Goal: Information Seeking & Learning: Compare options

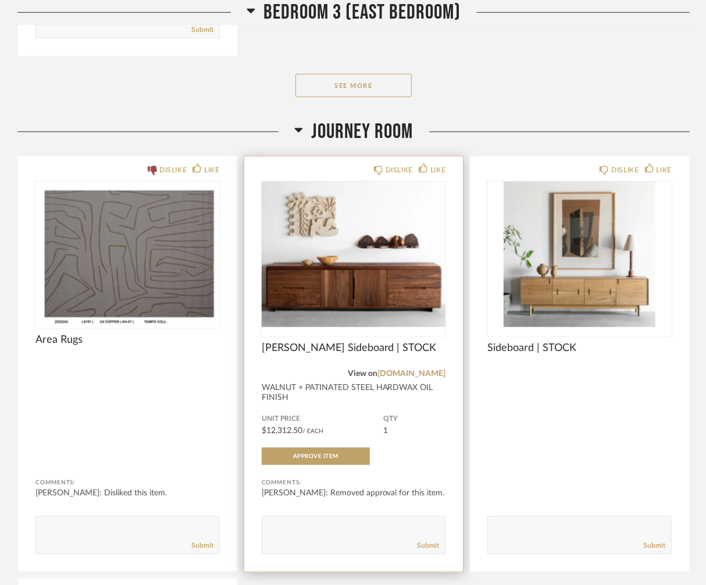
scroll to position [7993, 0]
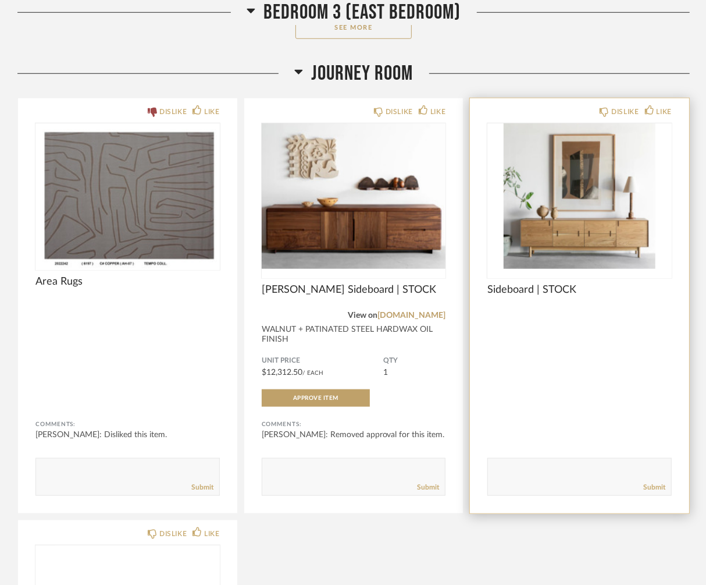
click at [567, 223] on img "0" at bounding box center [580, 195] width 184 height 145
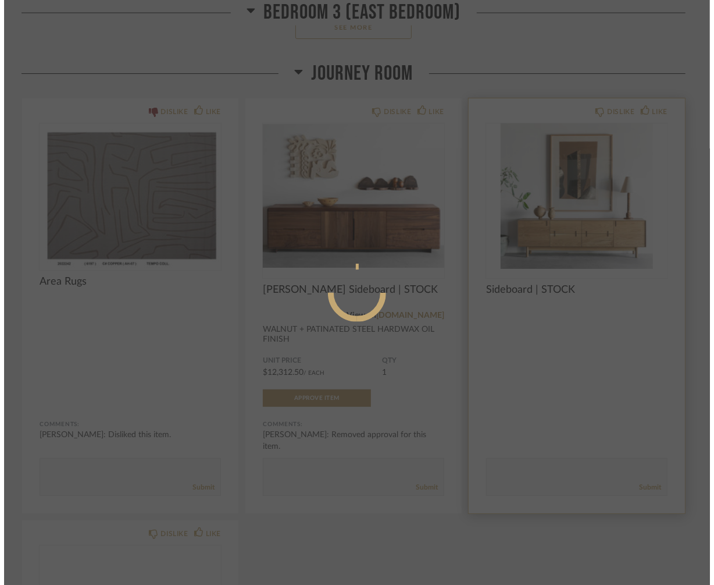
scroll to position [0, 0]
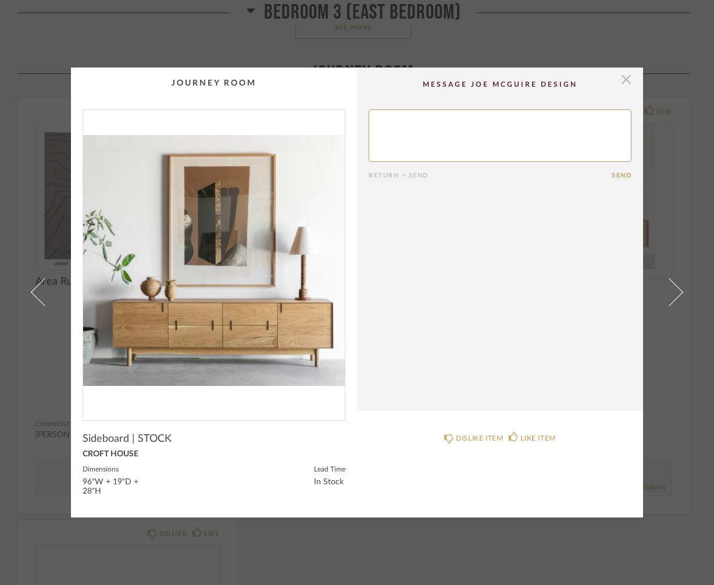
click at [620, 81] on span "button" at bounding box center [626, 78] width 23 height 23
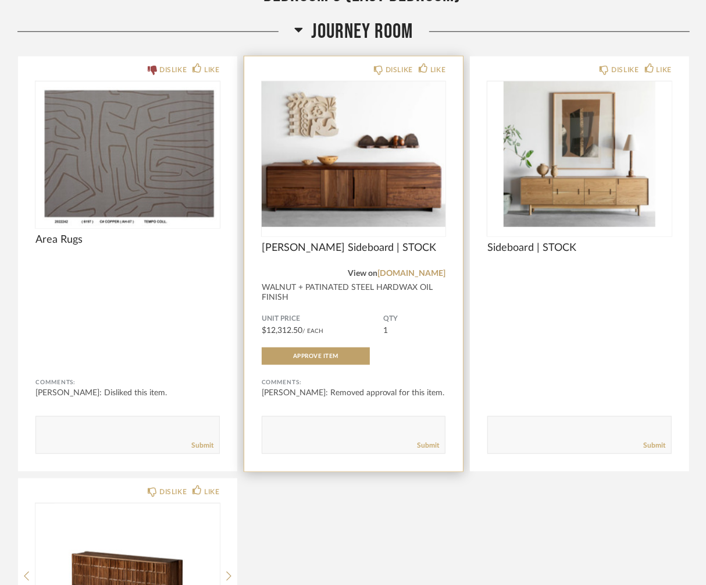
scroll to position [8051, 0]
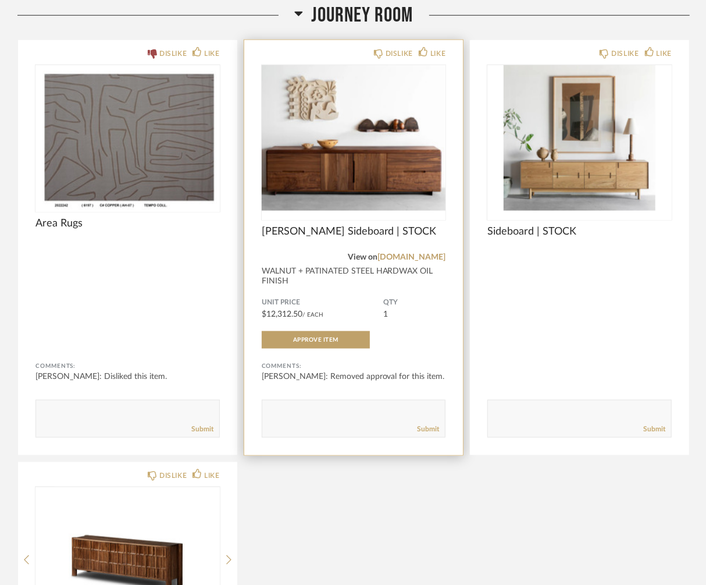
click at [316, 191] on img "0" at bounding box center [354, 137] width 184 height 145
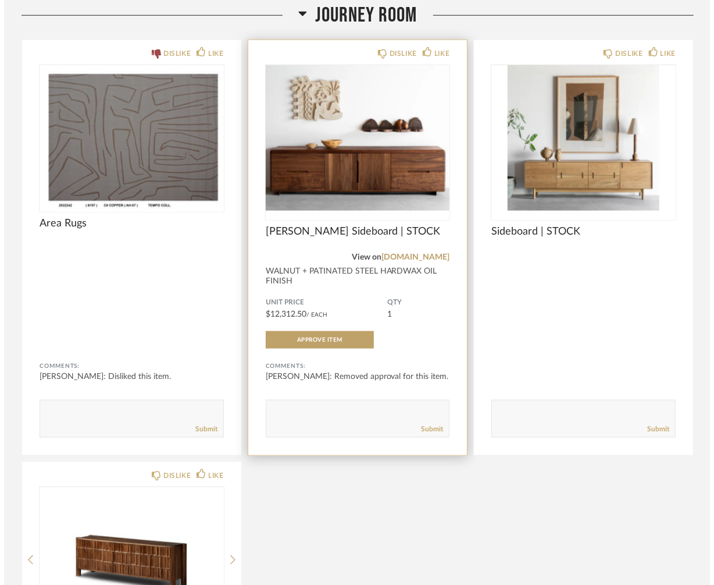
scroll to position [0, 0]
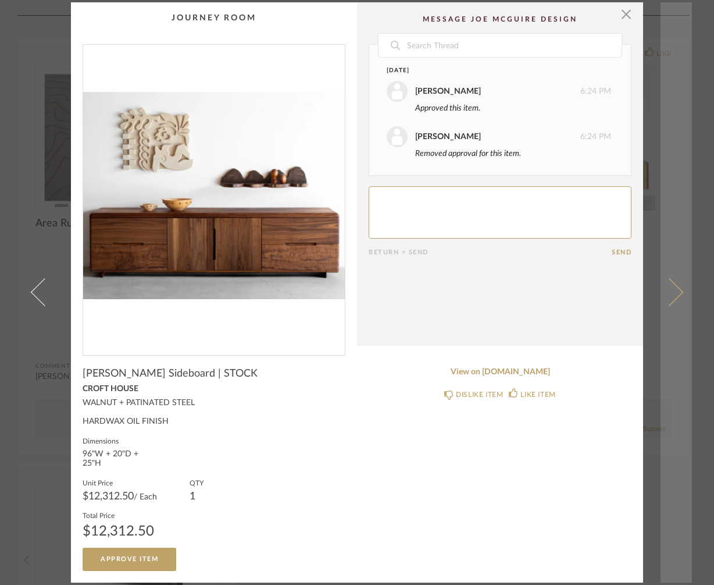
click at [675, 295] on span at bounding box center [670, 292] width 28 height 28
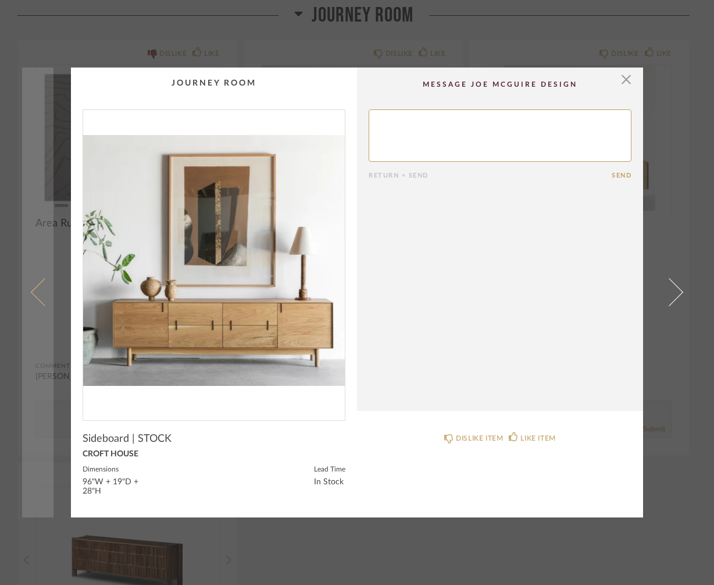
click at [31, 291] on span at bounding box center [45, 292] width 28 height 28
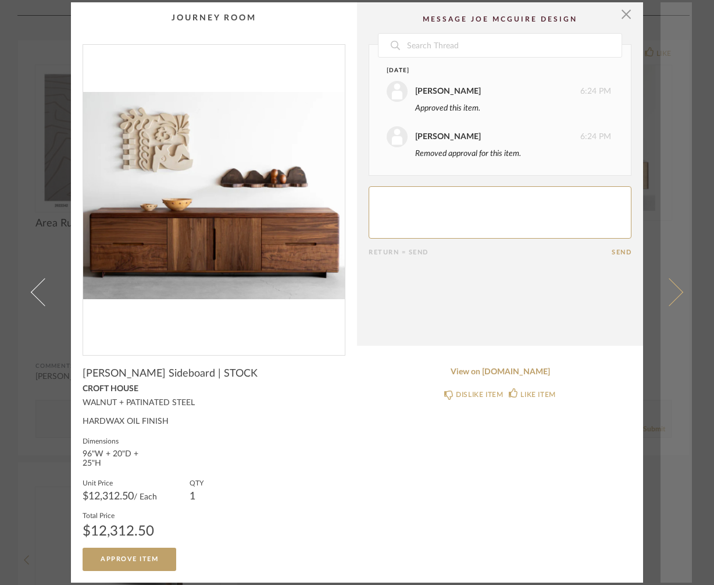
click at [674, 291] on span at bounding box center [670, 292] width 28 height 28
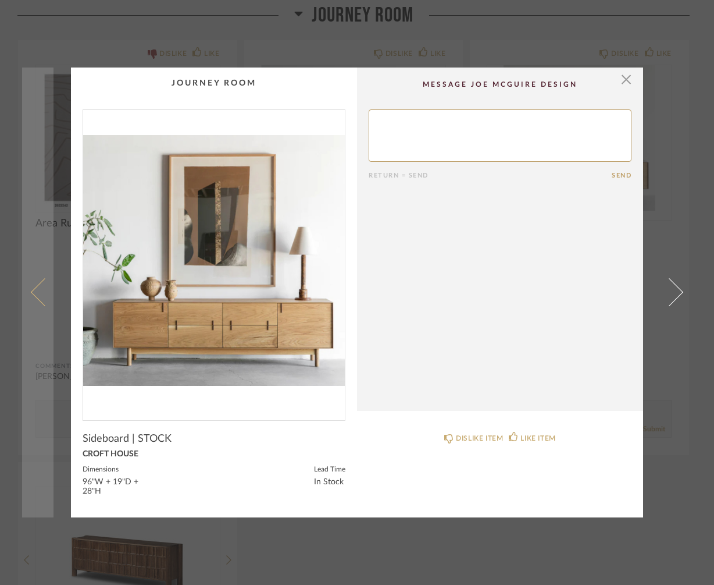
click at [38, 295] on span at bounding box center [45, 292] width 28 height 28
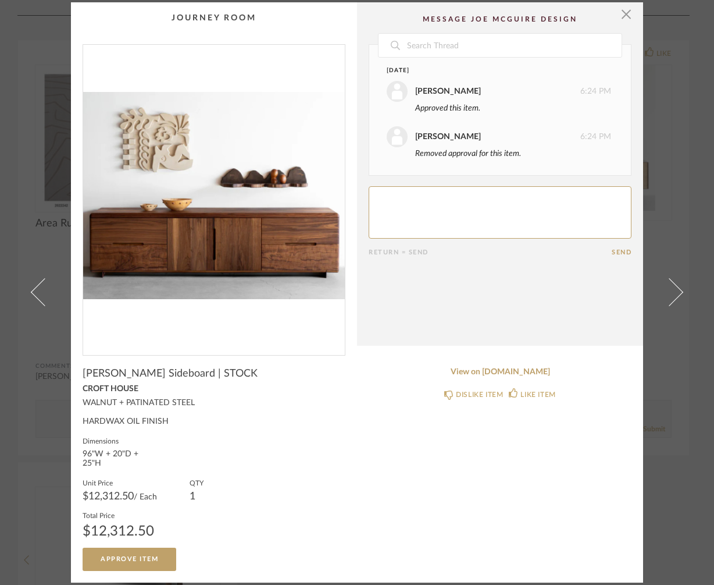
click at [38, 295] on span at bounding box center [45, 292] width 28 height 28
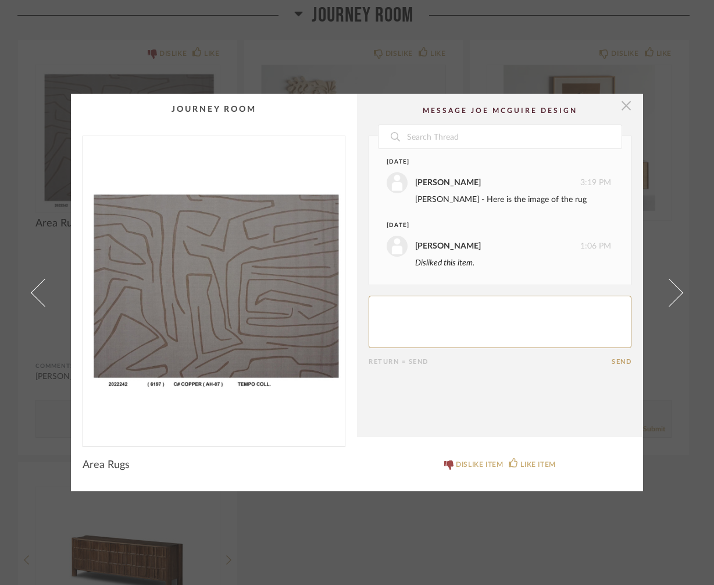
click at [625, 105] on span "button" at bounding box center [626, 105] width 23 height 23
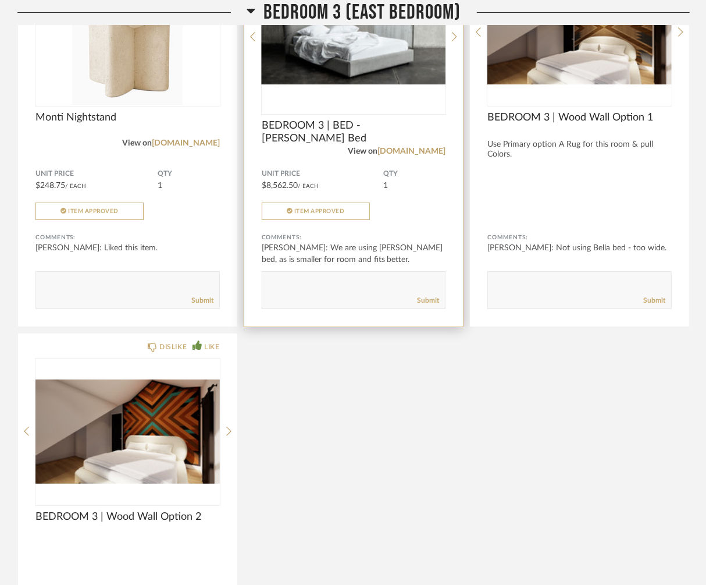
scroll to position [7121, 0]
